Goal: Navigation & Orientation: Find specific page/section

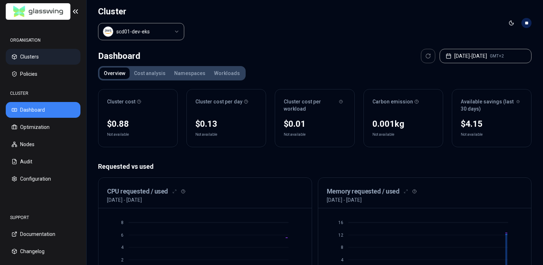
click at [31, 56] on button "Clusters" at bounding box center [43, 57] width 75 height 16
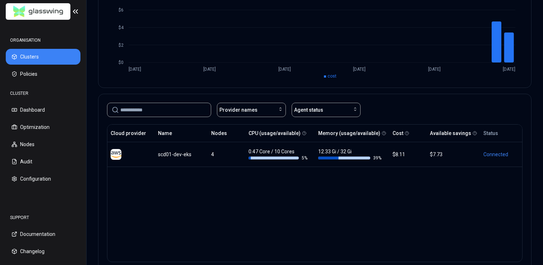
scroll to position [109, 0]
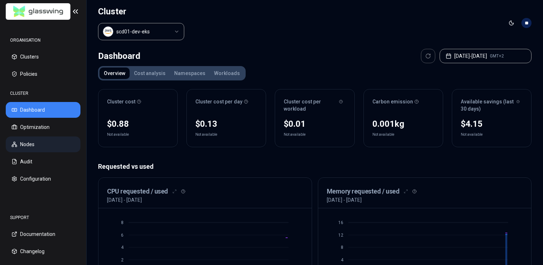
click at [29, 142] on button "Nodes" at bounding box center [43, 144] width 75 height 16
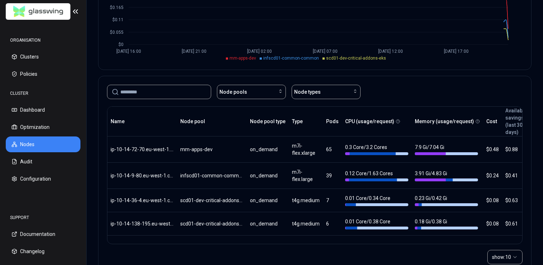
scroll to position [145, 0]
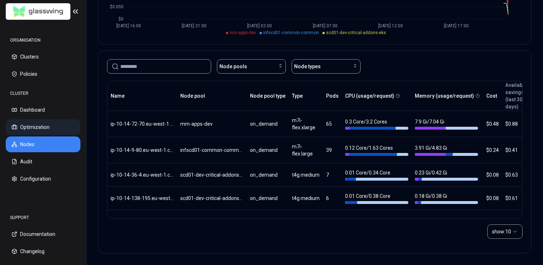
click at [38, 126] on button "Optimization" at bounding box center [43, 127] width 75 height 16
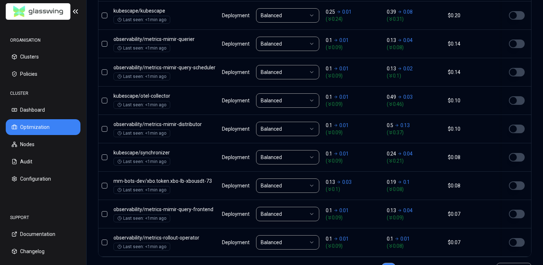
scroll to position [383, 0]
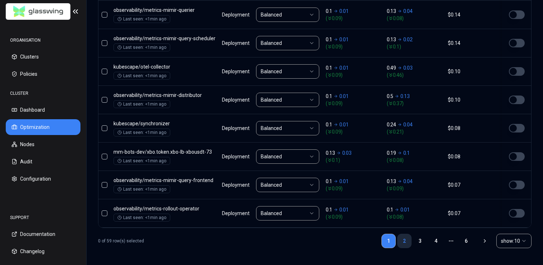
click at [401, 238] on link "2" at bounding box center [404, 241] width 14 height 14
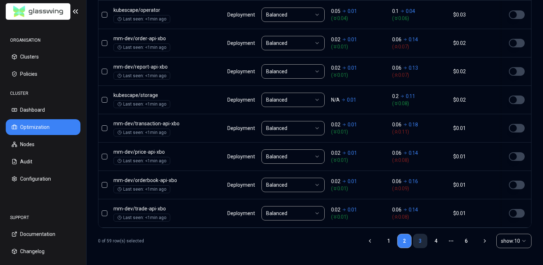
click at [421, 240] on link "3" at bounding box center [420, 241] width 14 height 14
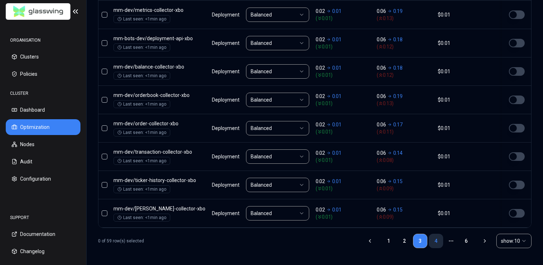
click at [435, 236] on link "4" at bounding box center [436, 241] width 14 height 14
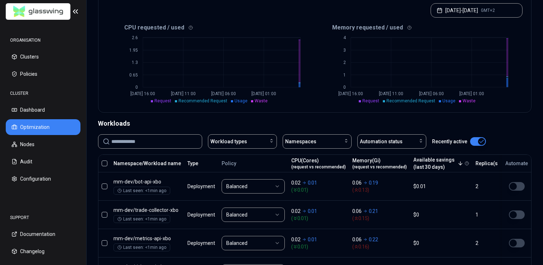
scroll to position [0, 0]
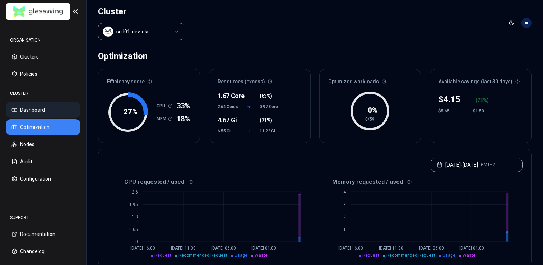
click at [25, 103] on button "Dashboard" at bounding box center [43, 110] width 75 height 16
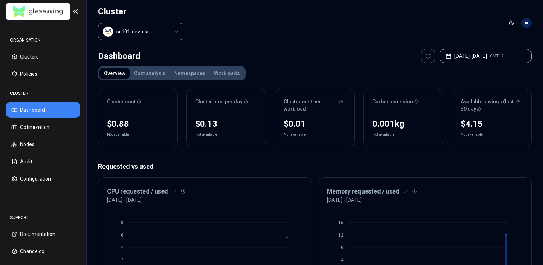
click at [175, 33] on html "ORGANISATION Clusters Policies CLUSTER Dashboard Optimization Nodes Audit Confi…" at bounding box center [271, 132] width 543 height 265
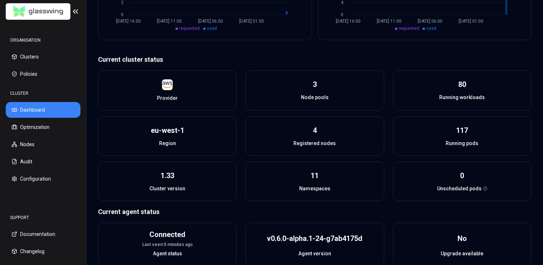
scroll to position [270, 0]
